Goal: Task Accomplishment & Management: Manage account settings

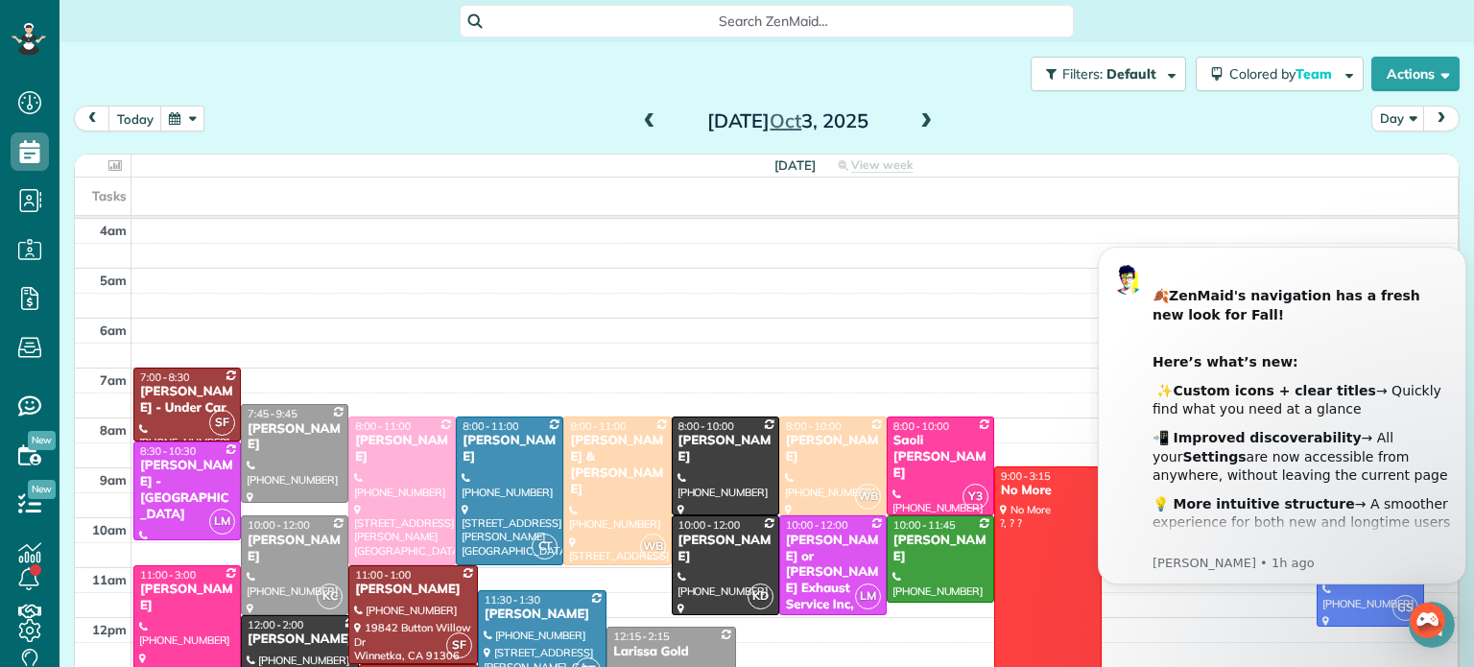
scroll to position [150, 0]
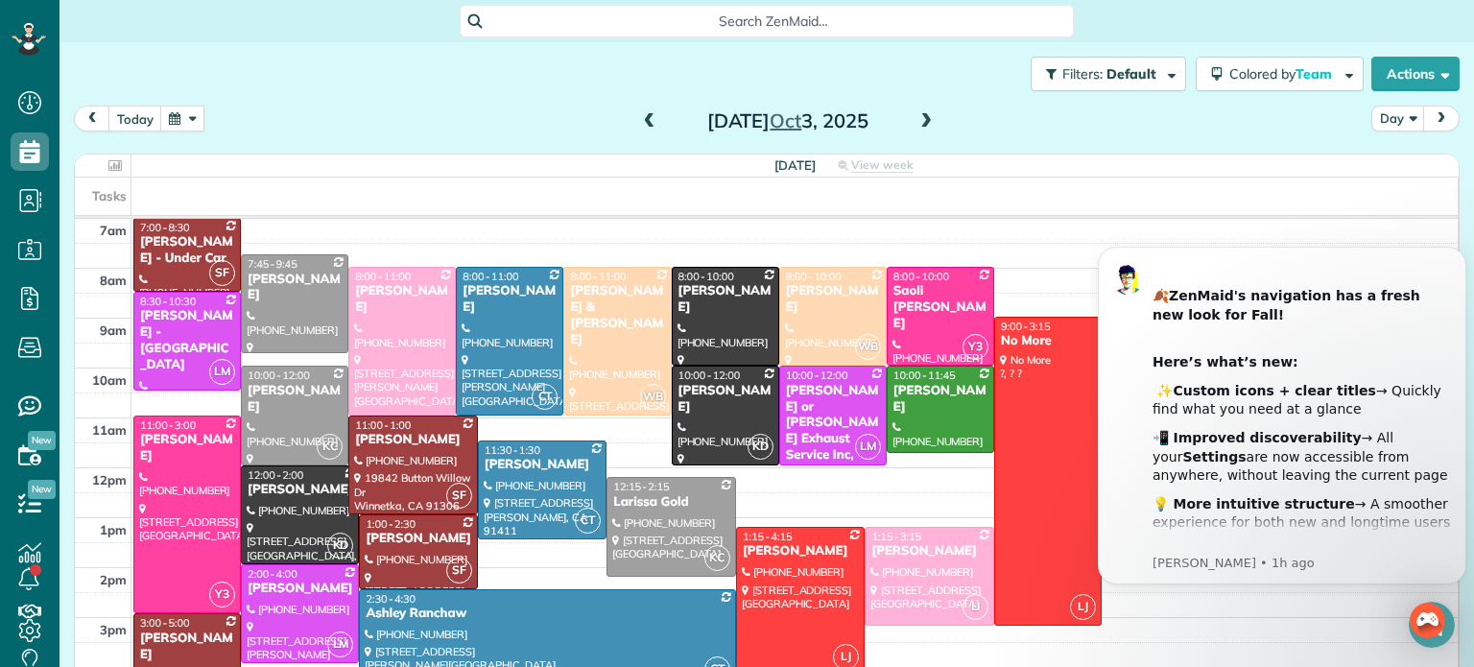
click at [645, 125] on span at bounding box center [649, 121] width 21 height 17
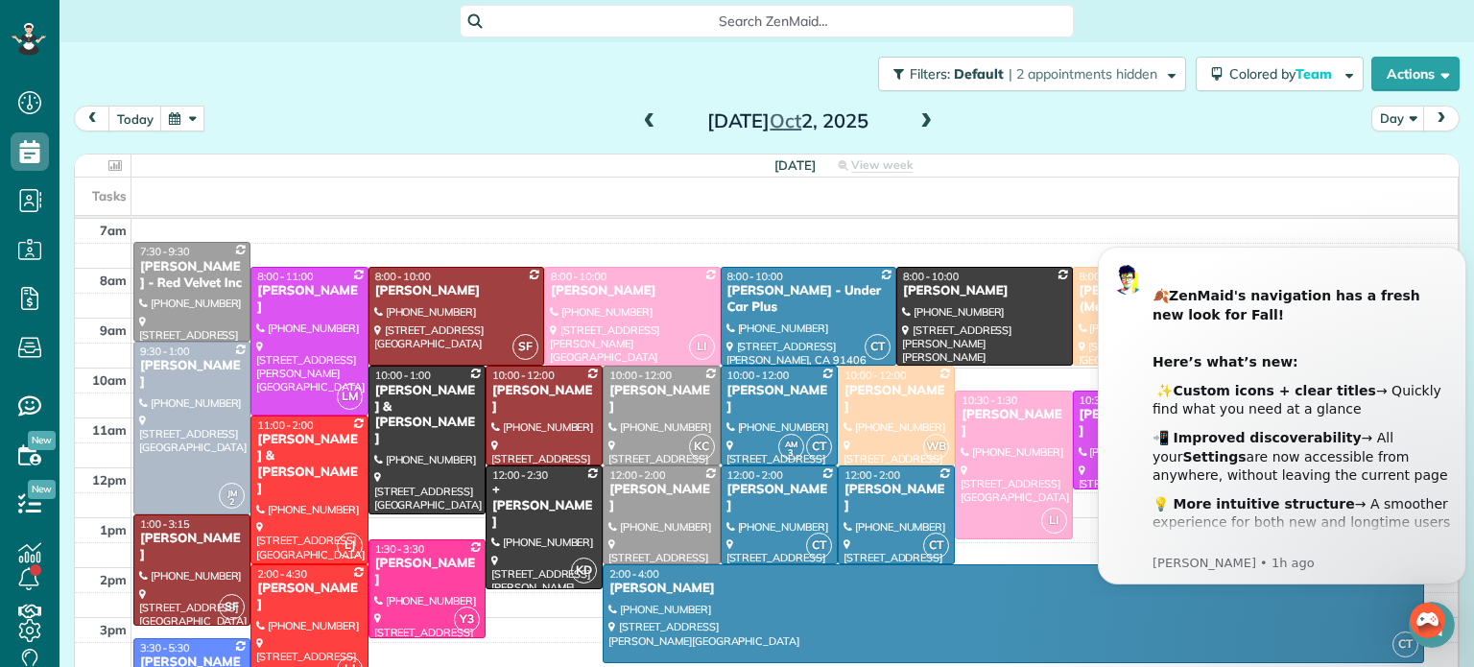
click at [192, 122] on button "button" at bounding box center [182, 119] width 44 height 26
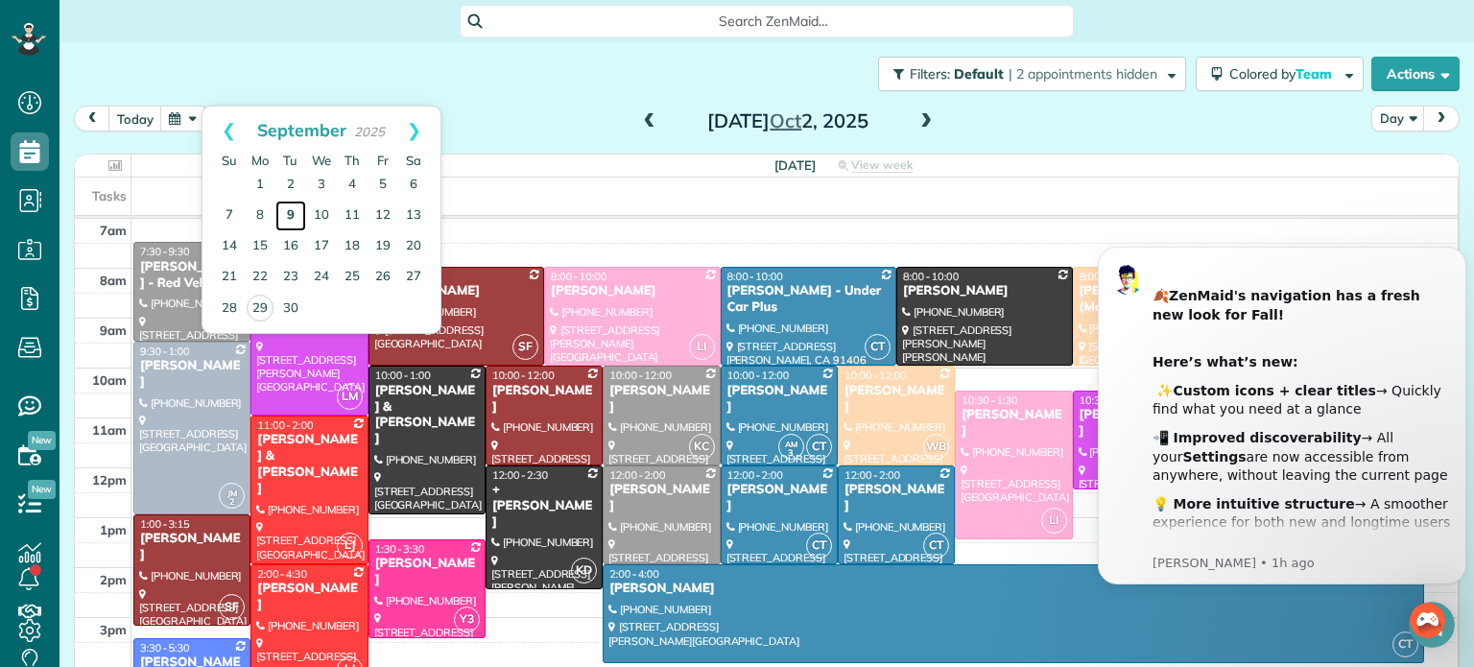
click at [289, 211] on link "9" at bounding box center [290, 216] width 31 height 31
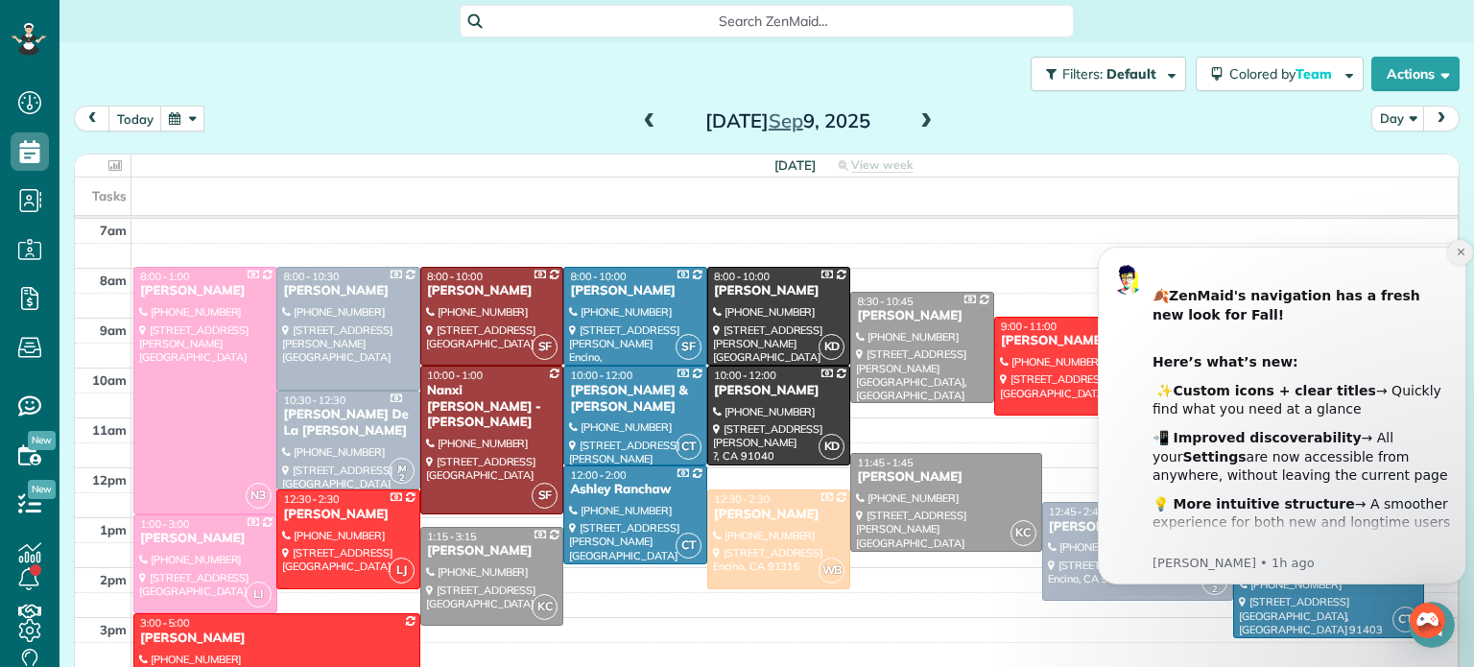
click at [1463, 249] on icon "Dismiss notification" at bounding box center [1459, 251] width 7 height 7
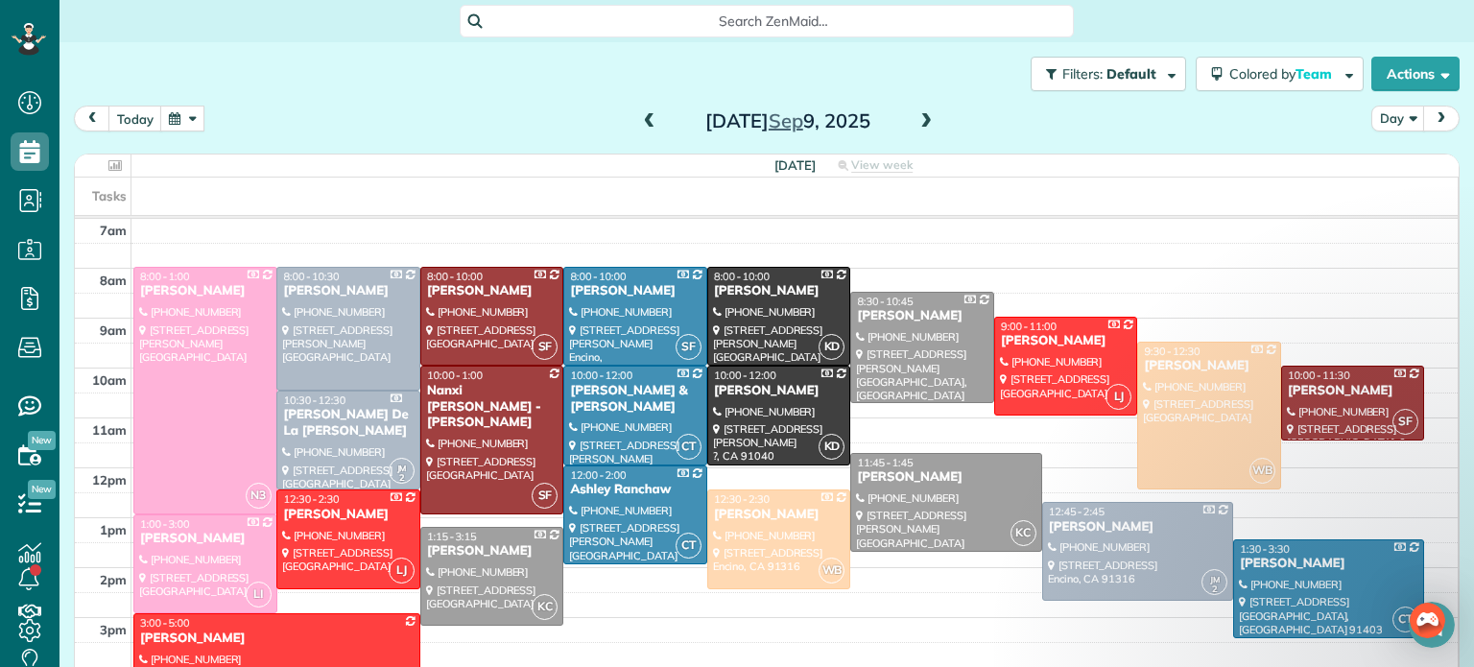
click at [169, 112] on button "button" at bounding box center [182, 119] width 44 height 26
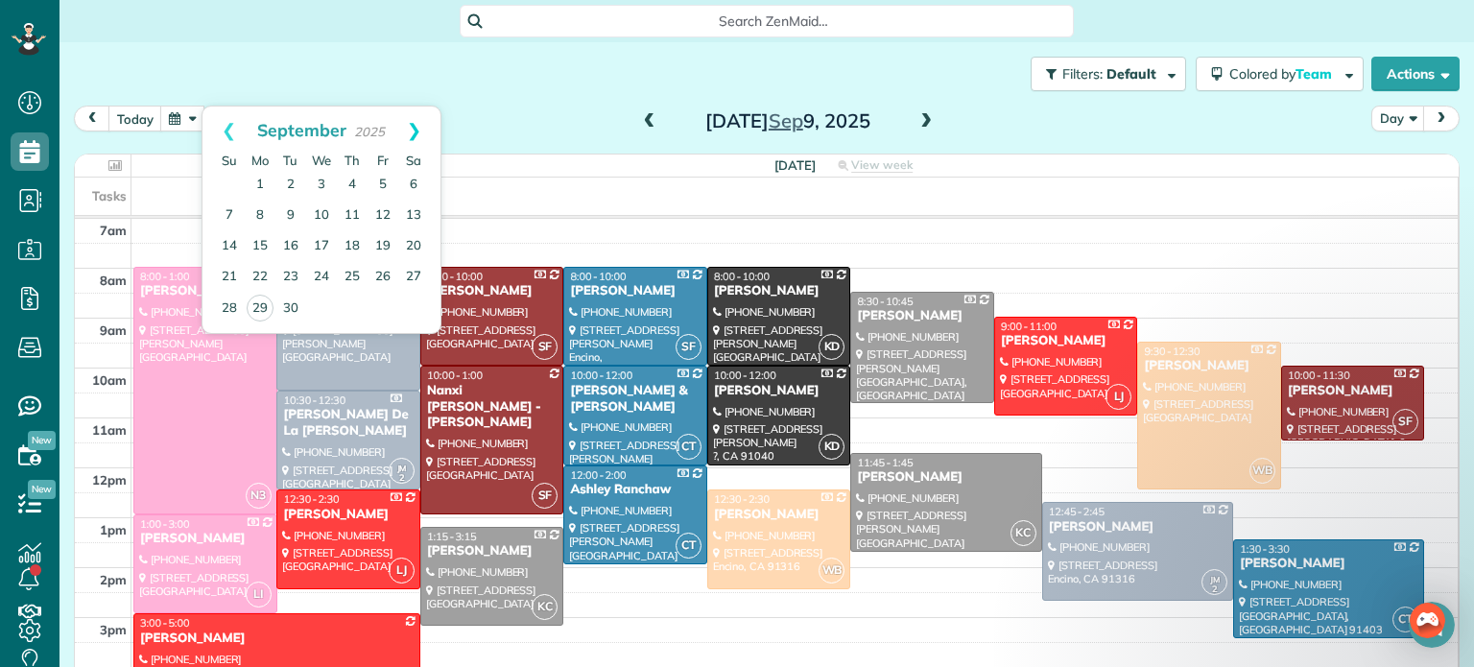
click at [415, 127] on link "Next" at bounding box center [414, 130] width 53 height 48
click at [352, 211] on link "9" at bounding box center [352, 216] width 31 height 31
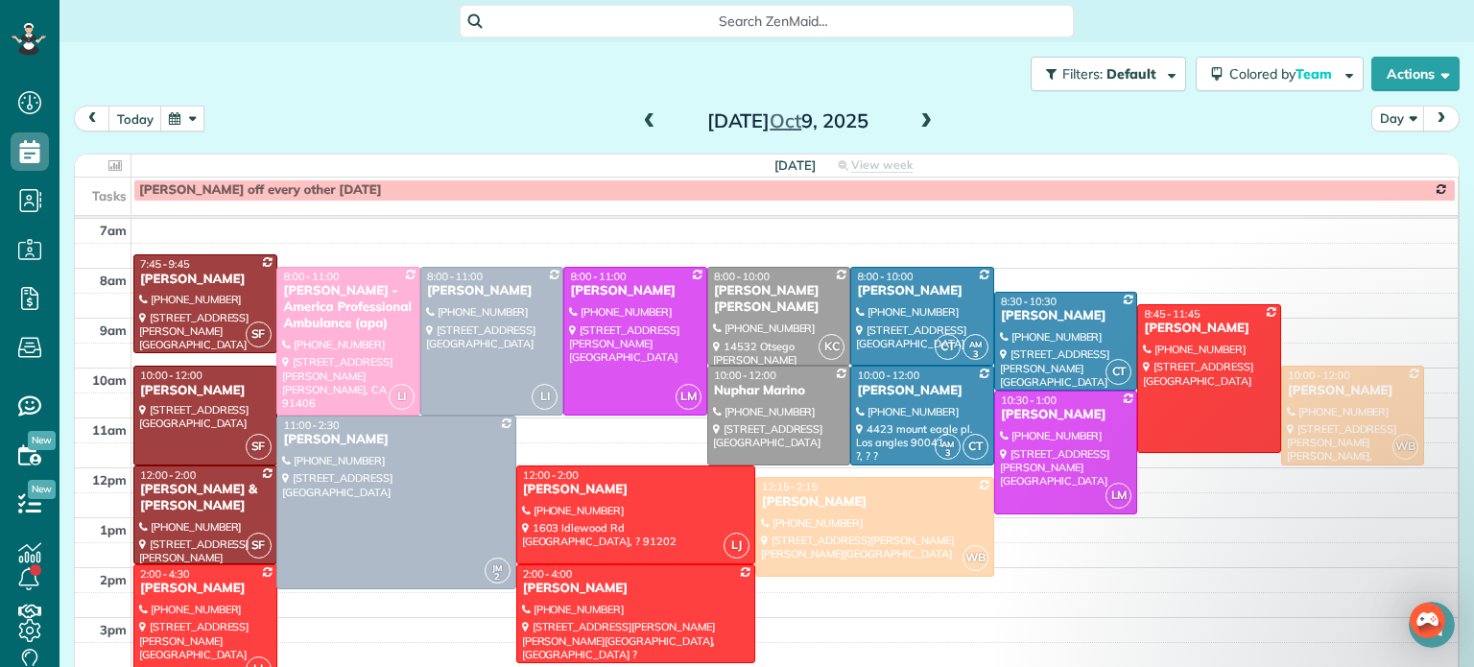
click at [649, 117] on span at bounding box center [649, 121] width 21 height 17
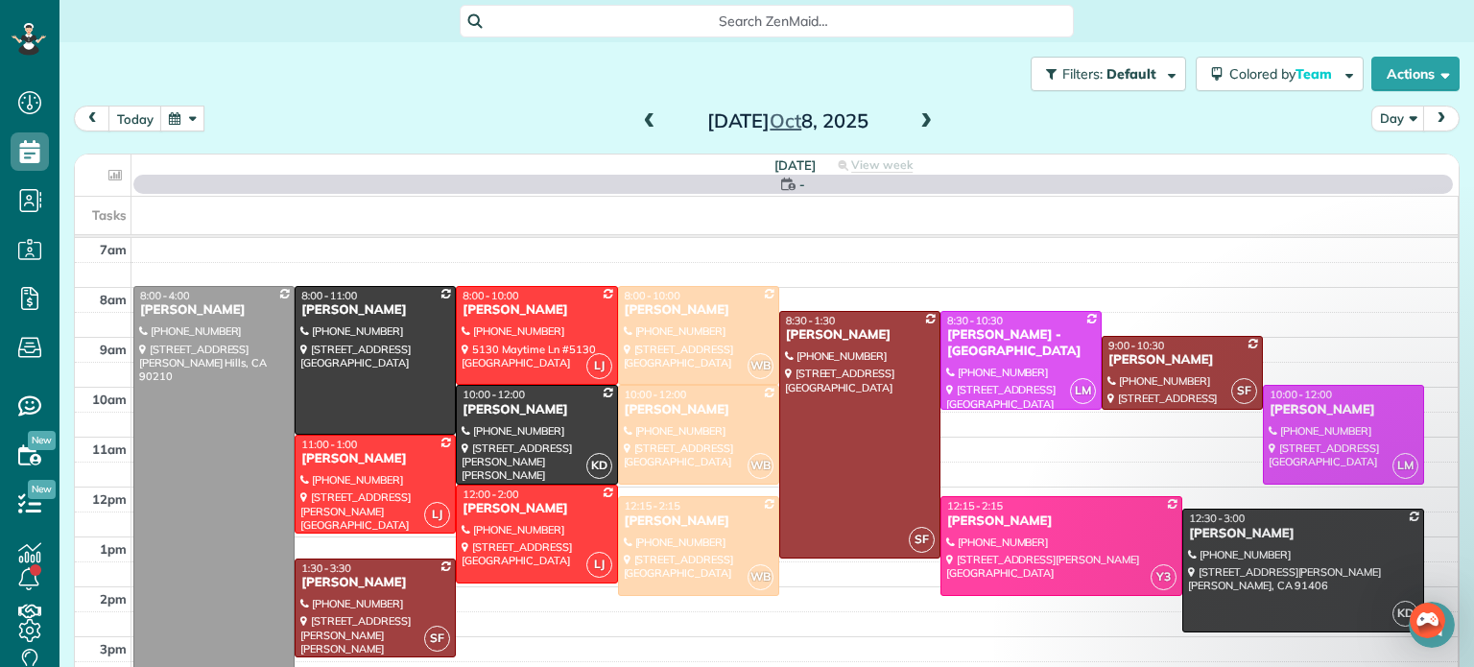
click at [649, 117] on span at bounding box center [649, 121] width 21 height 17
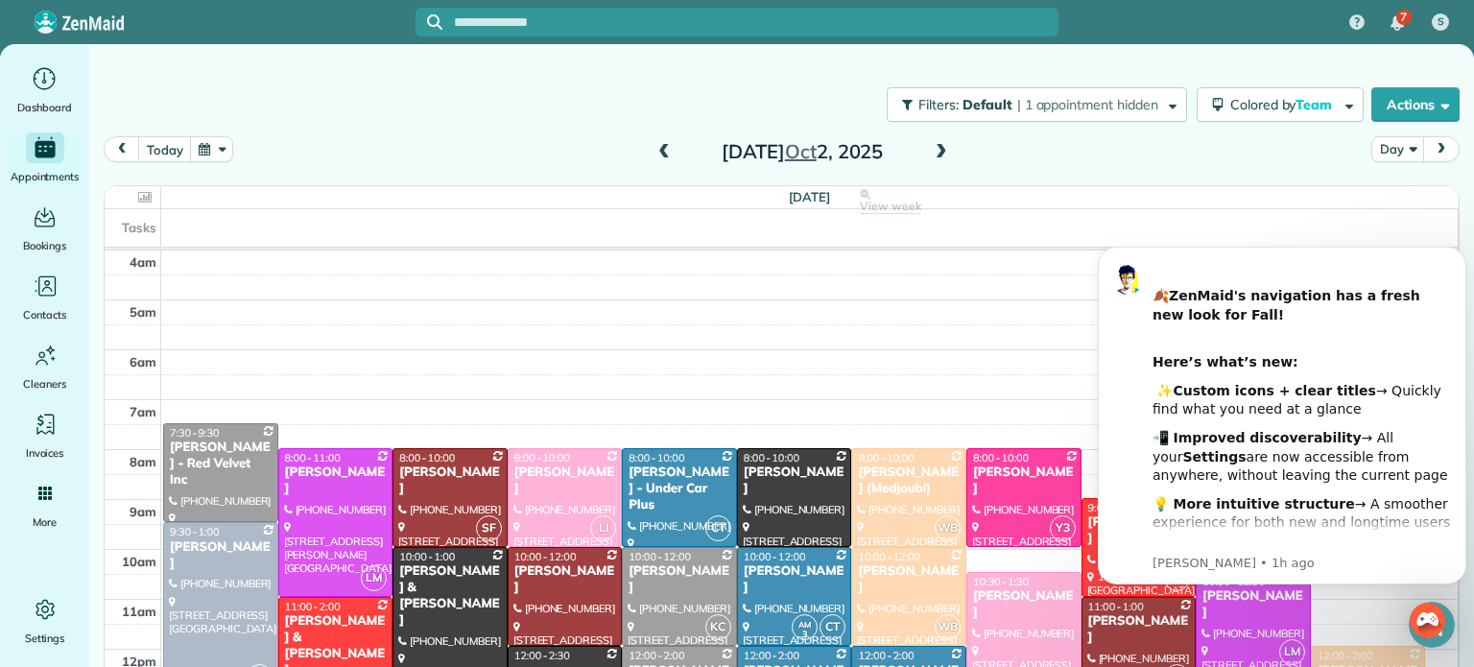
scroll to position [139, 0]
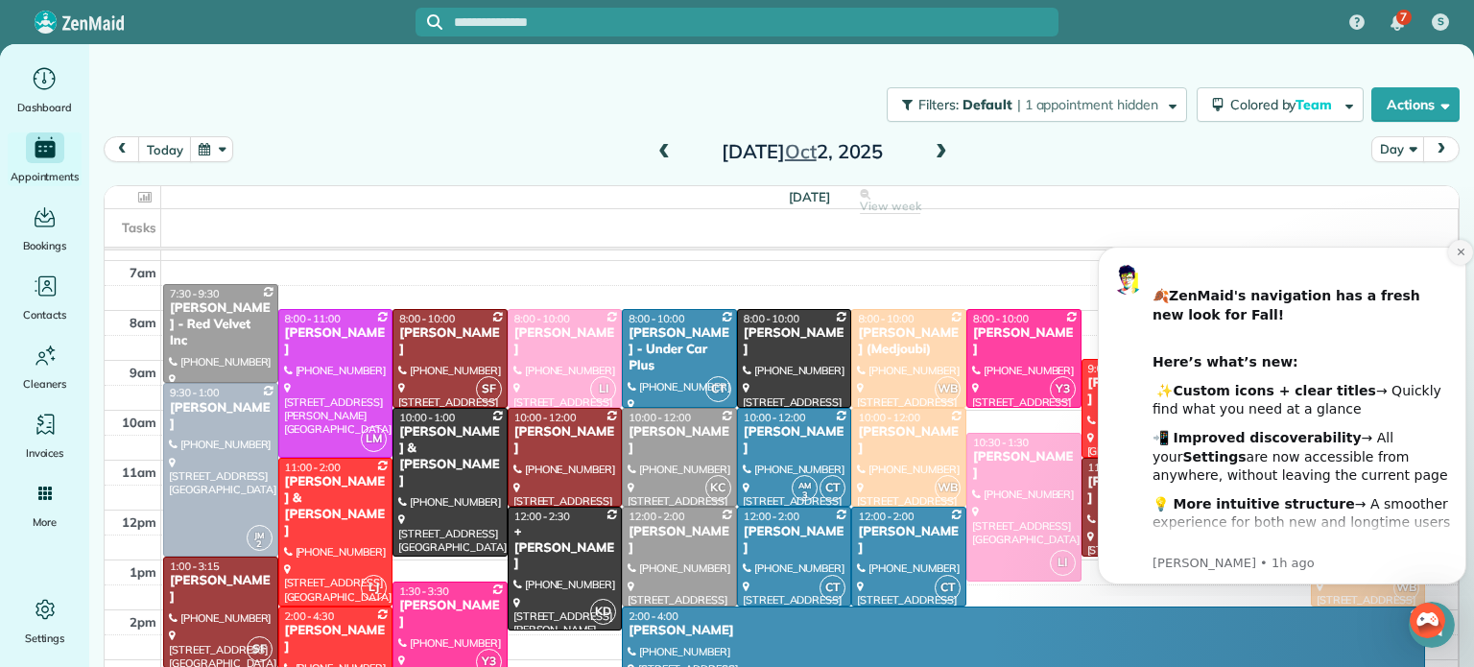
click at [1462, 253] on icon "Dismiss notification" at bounding box center [1459, 251] width 7 height 7
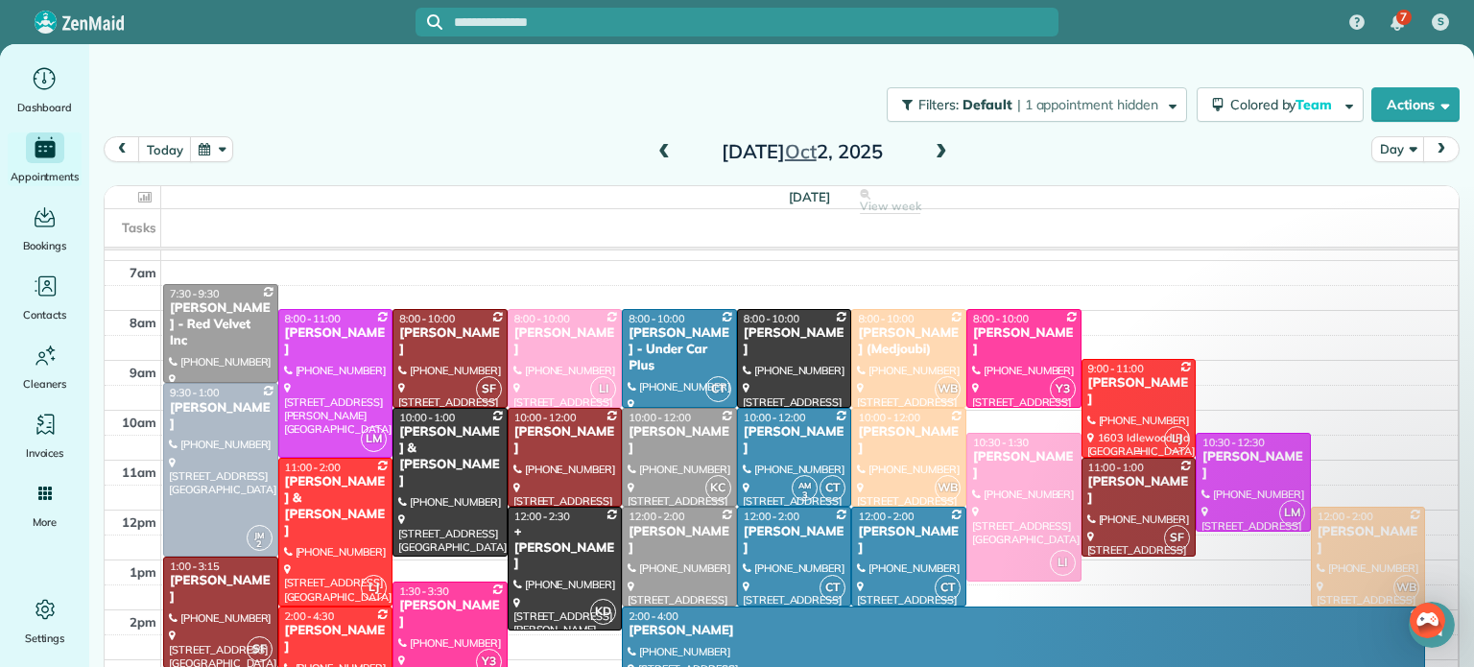
click at [1117, 401] on div at bounding box center [1138, 408] width 113 height 97
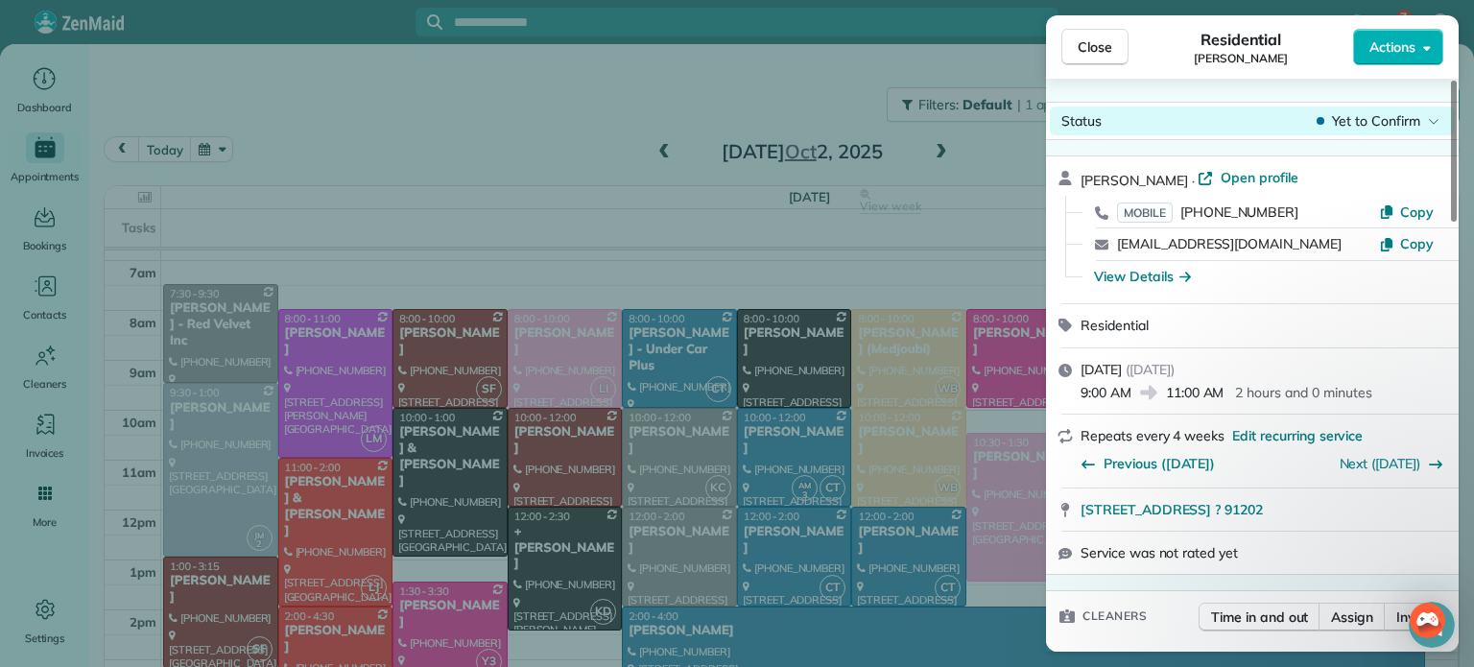
click at [1370, 119] on span "Yet to Confirm" at bounding box center [1376, 120] width 88 height 19
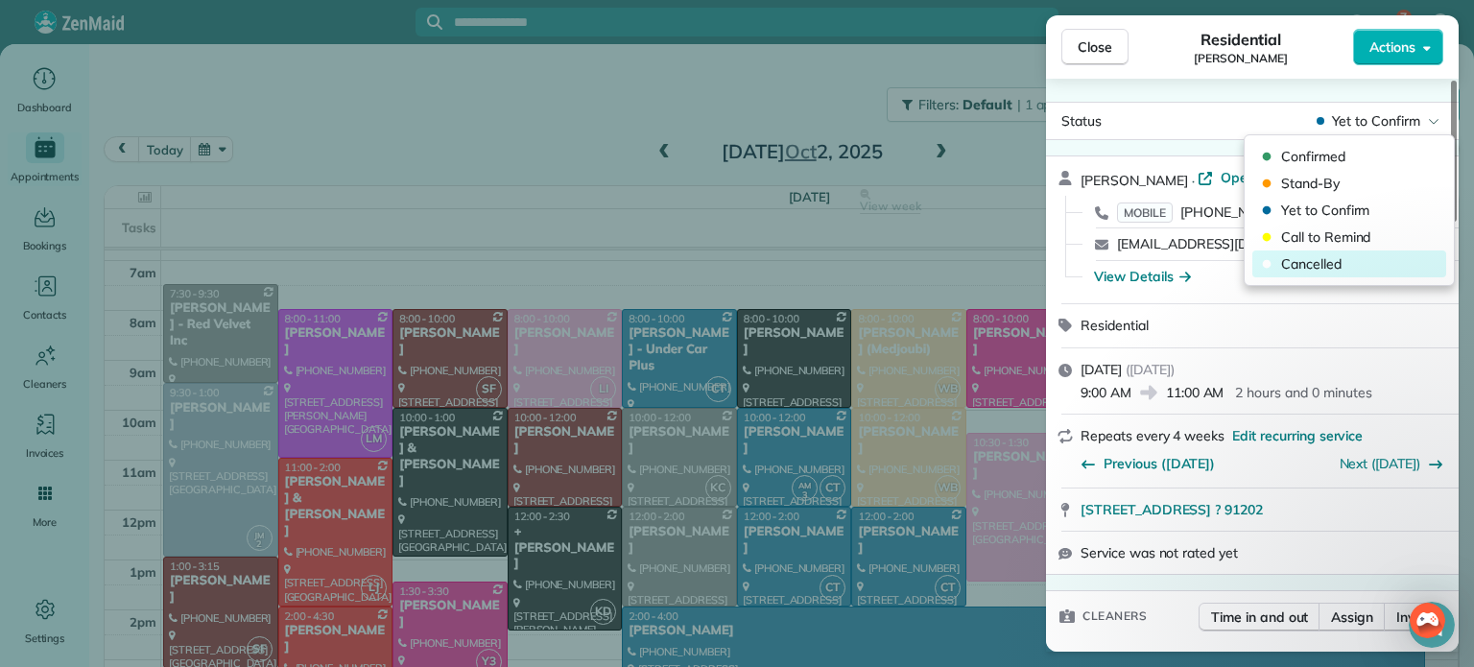
click at [1311, 255] on span "Cancelled" at bounding box center [1361, 263] width 161 height 19
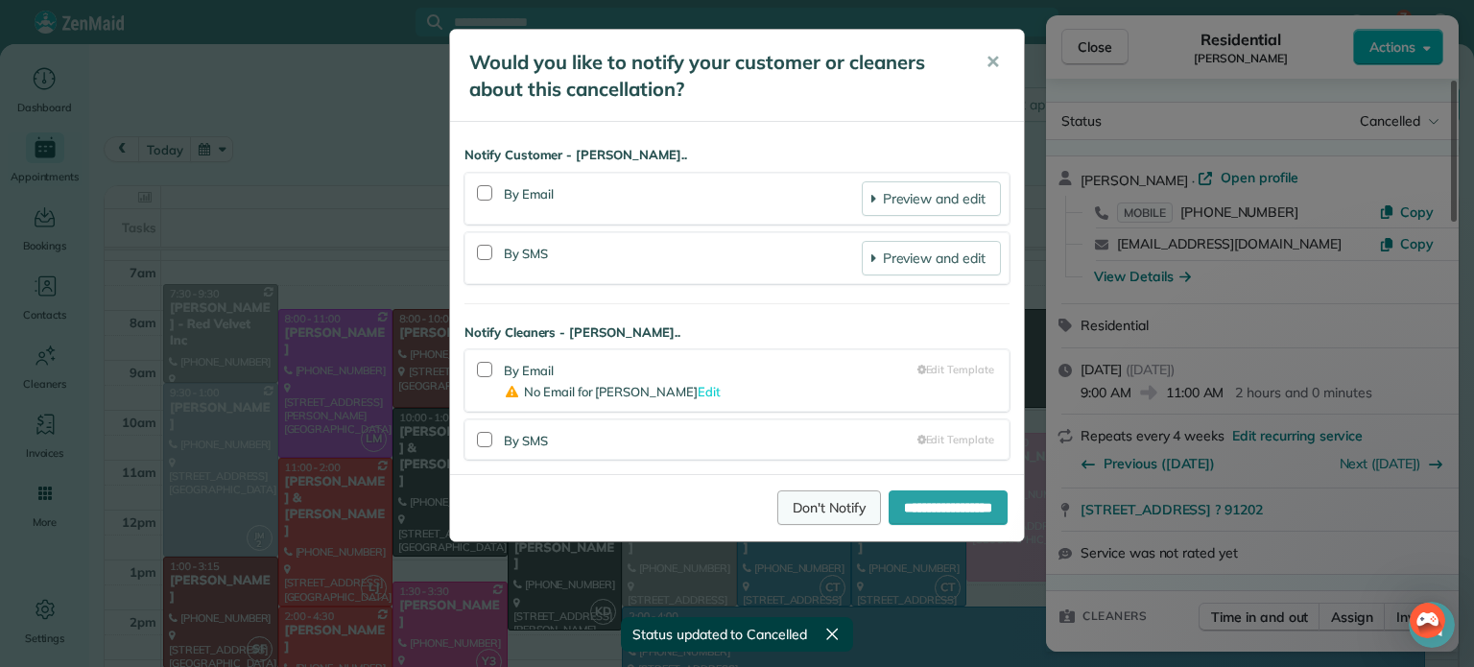
click at [804, 496] on link "Don't Notify" at bounding box center [829, 507] width 104 height 35
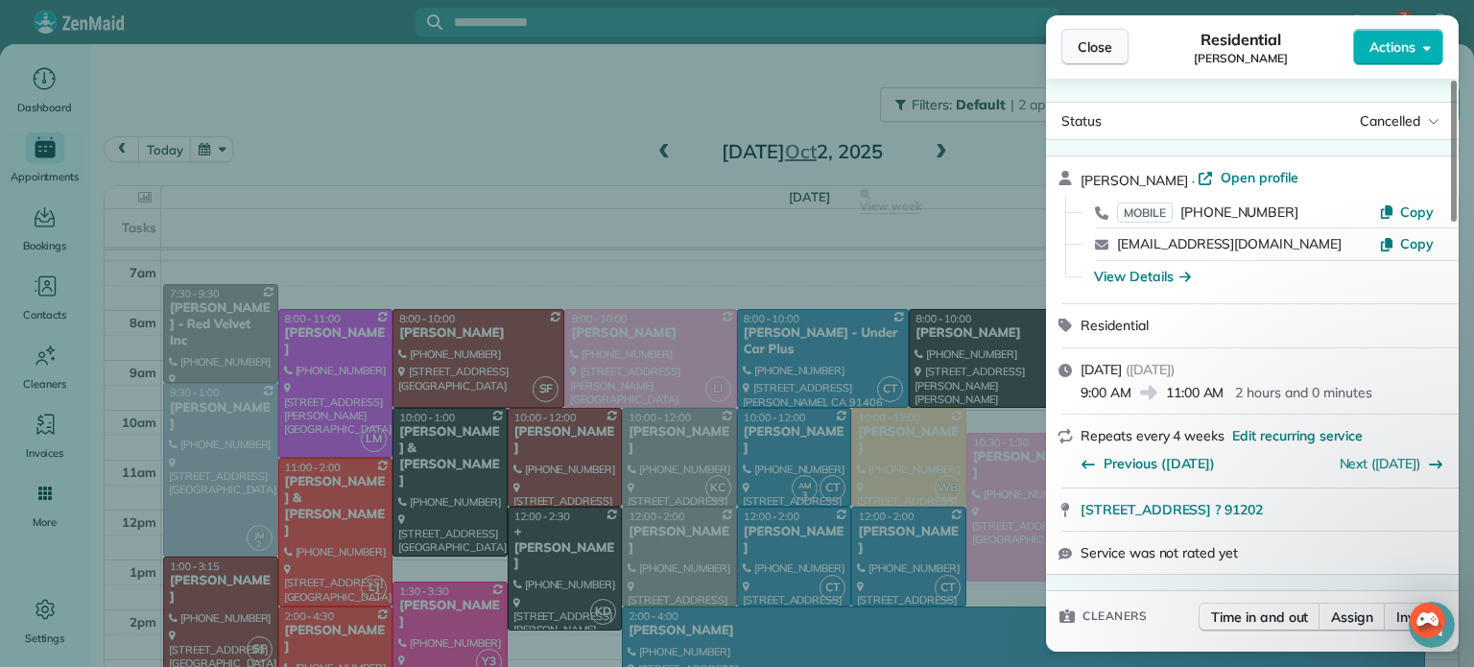
click at [1100, 43] on span "Close" at bounding box center [1094, 46] width 35 height 19
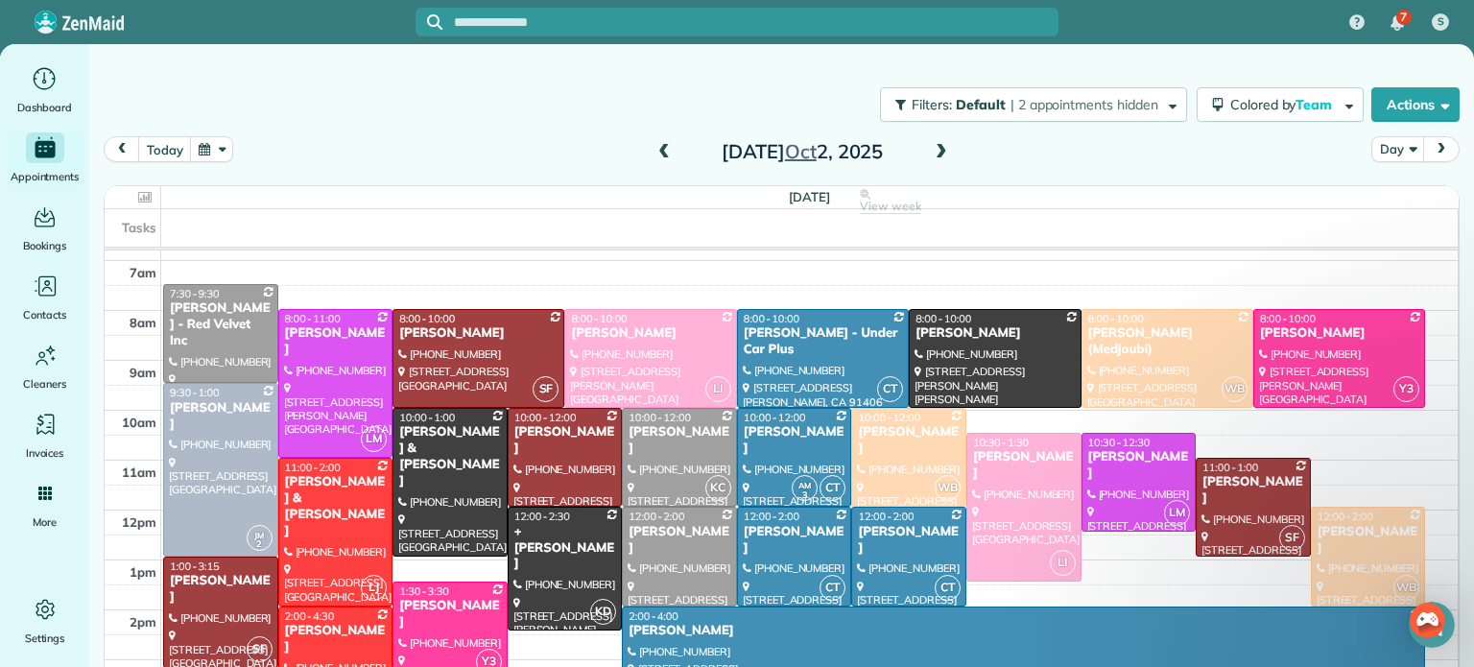
click at [220, 147] on button "button" at bounding box center [212, 149] width 44 height 26
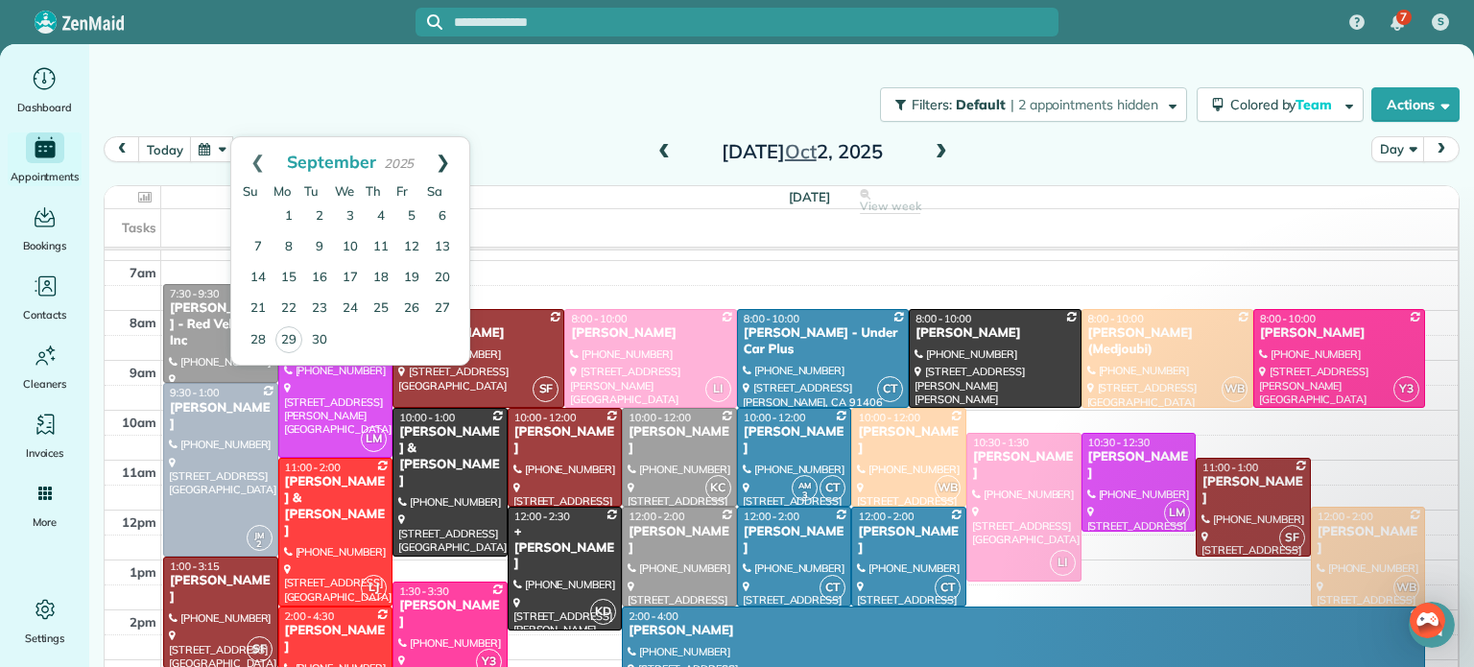
click at [441, 157] on link "Next" at bounding box center [442, 161] width 53 height 48
click at [373, 247] on link "9" at bounding box center [381, 247] width 31 height 31
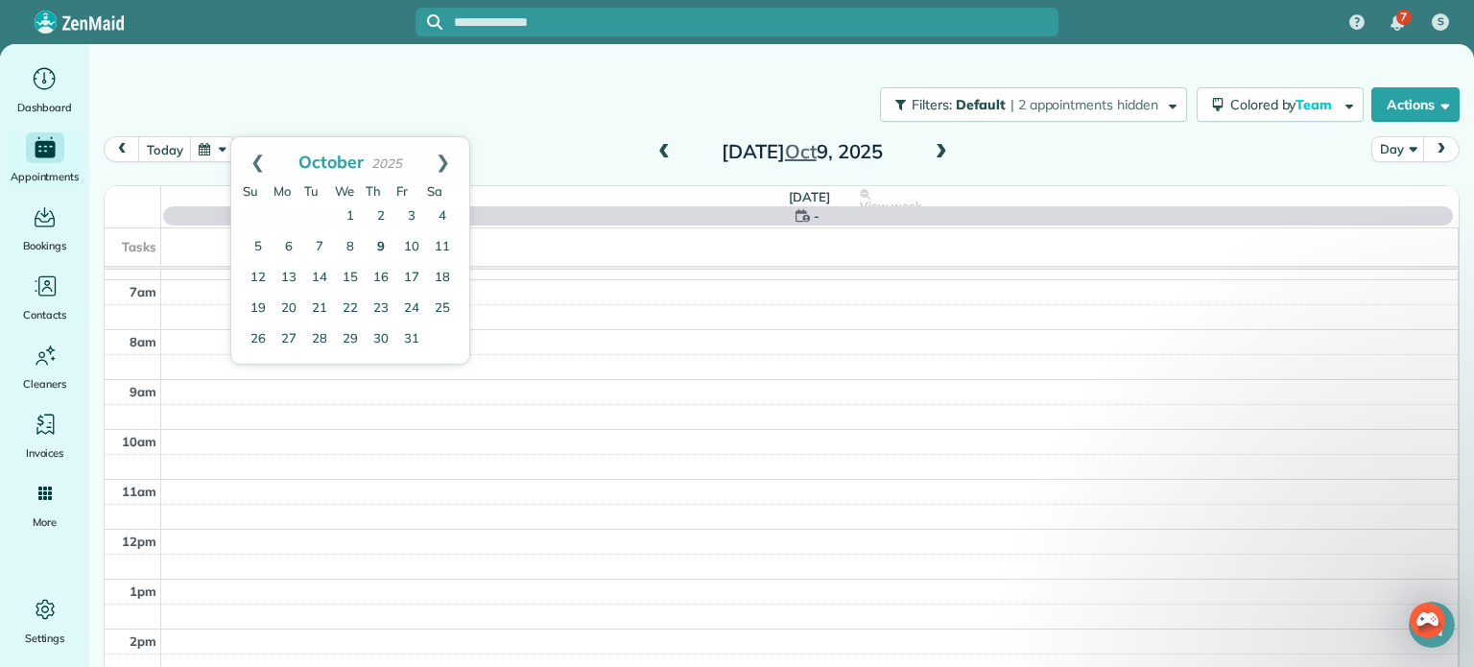
scroll to position [150, 0]
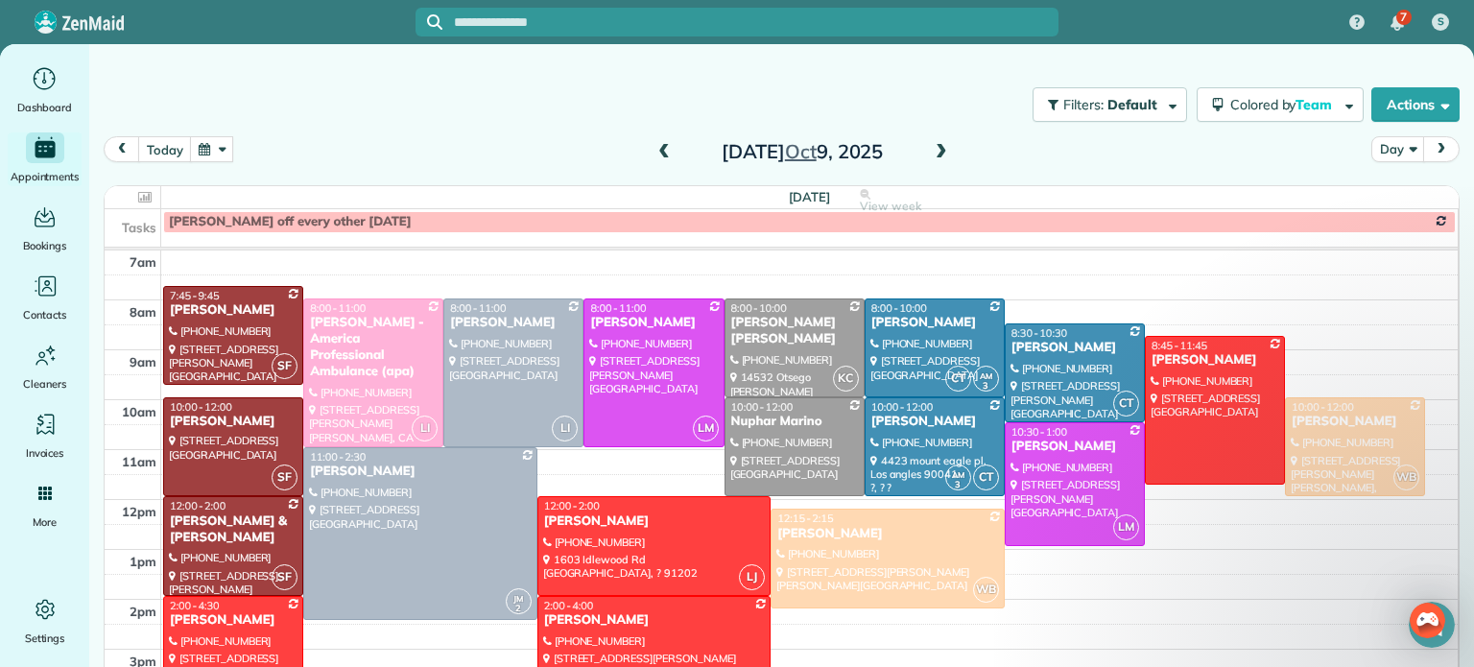
click at [207, 142] on button "button" at bounding box center [212, 149] width 44 height 26
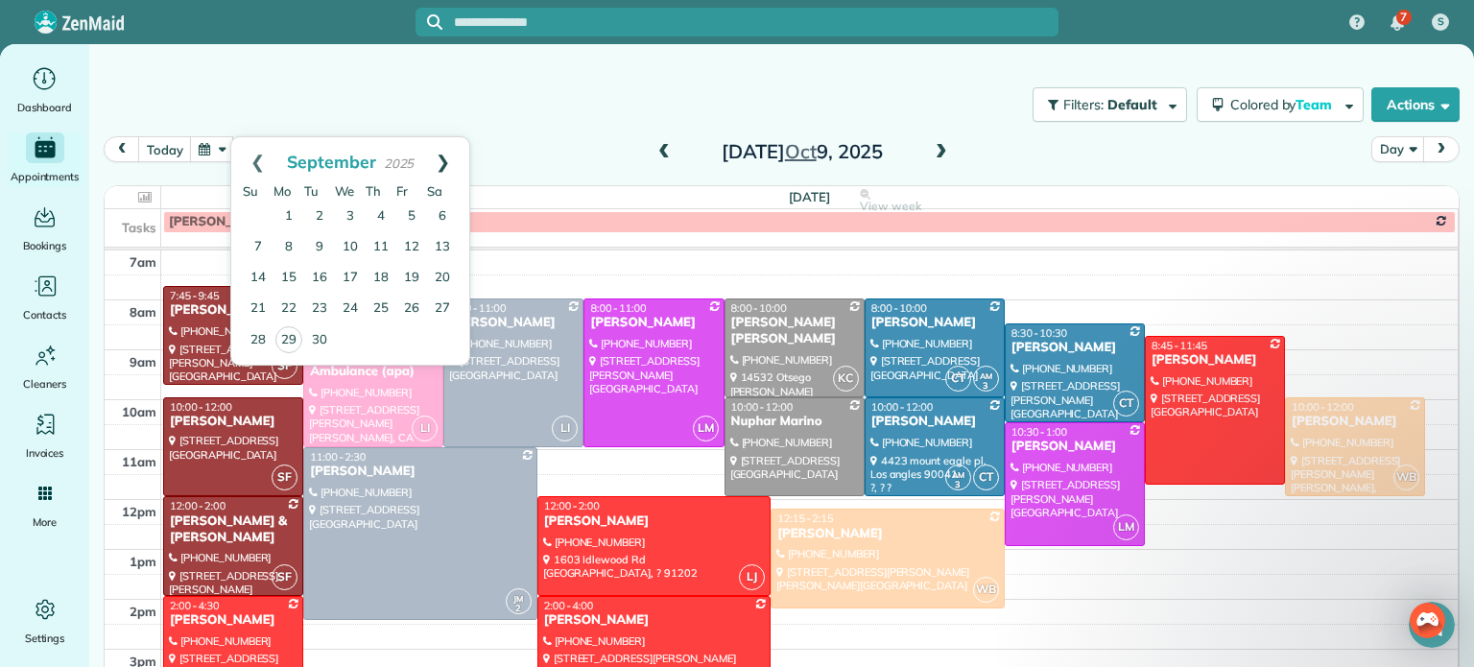
click at [441, 156] on link "Next" at bounding box center [442, 161] width 53 height 48
click at [416, 208] on link "3" at bounding box center [411, 216] width 31 height 31
